Goal: Transaction & Acquisition: Purchase product/service

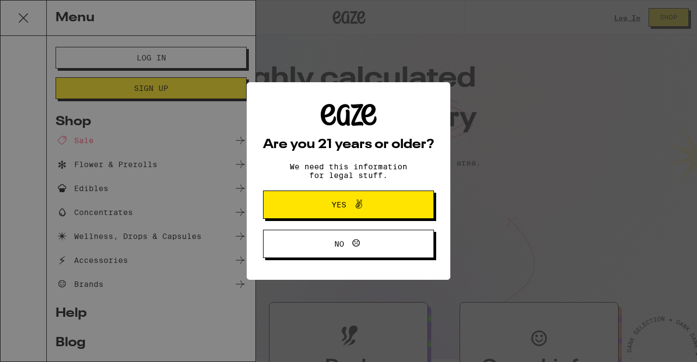
click at [374, 211] on span "Yes" at bounding box center [348, 205] width 83 height 14
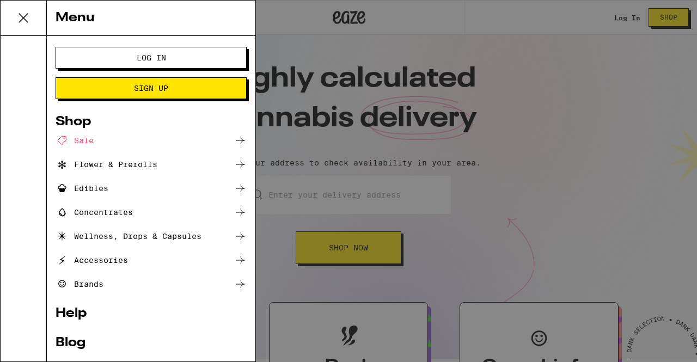
click at [87, 281] on div "Brands" at bounding box center [80, 284] width 48 height 13
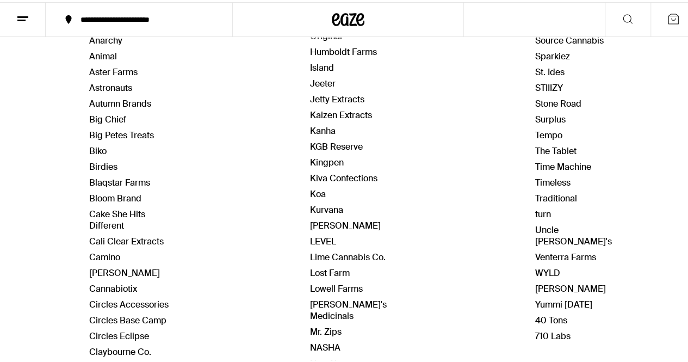
scroll to position [202, 0]
click at [94, 270] on link "[PERSON_NAME]" at bounding box center [124, 269] width 71 height 11
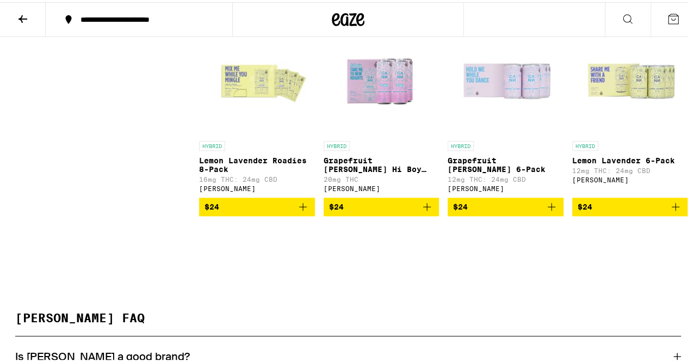
scroll to position [526, 0]
